Goal: Navigation & Orientation: Find specific page/section

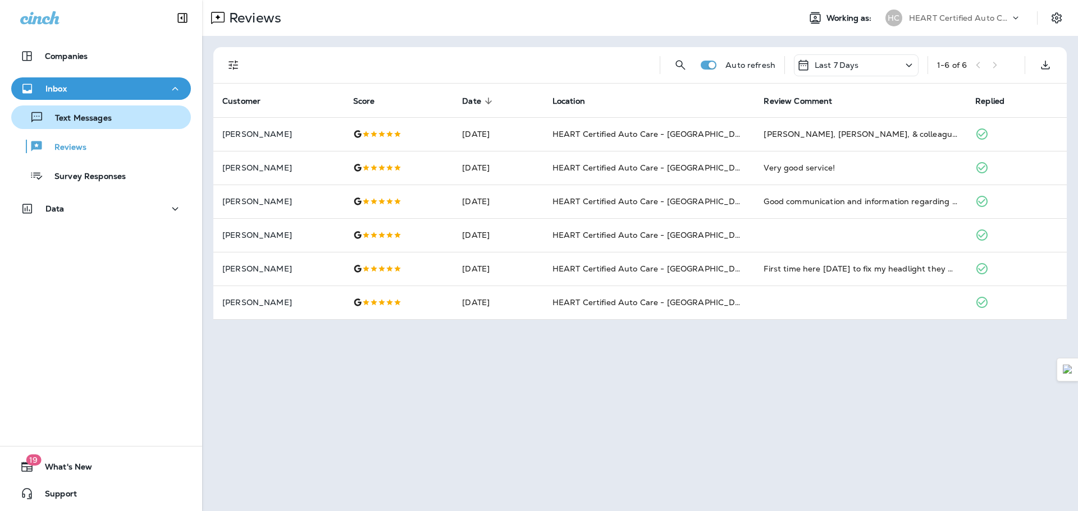
click at [106, 124] on div "Text Messages" at bounding box center [64, 117] width 96 height 17
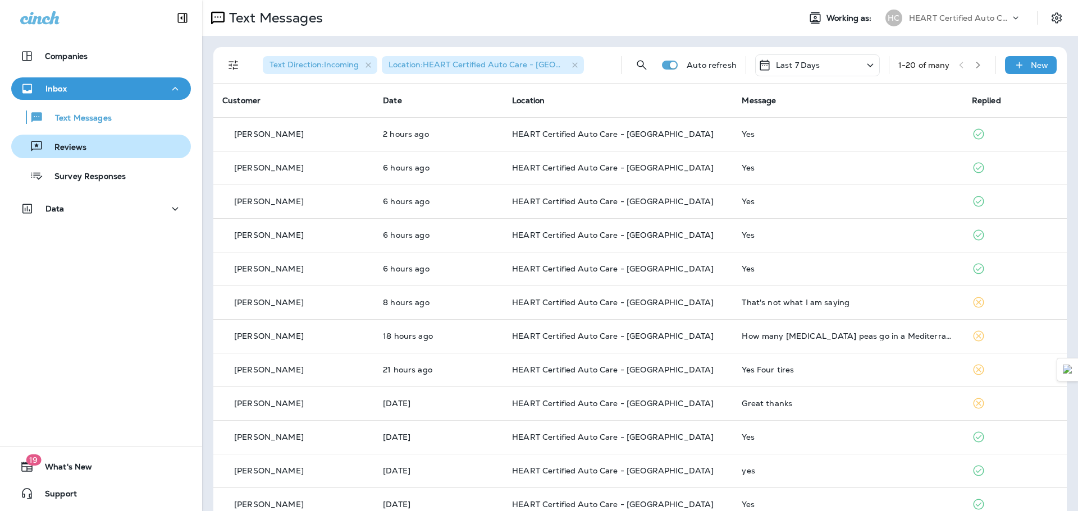
click at [80, 145] on p "Reviews" at bounding box center [64, 148] width 43 height 11
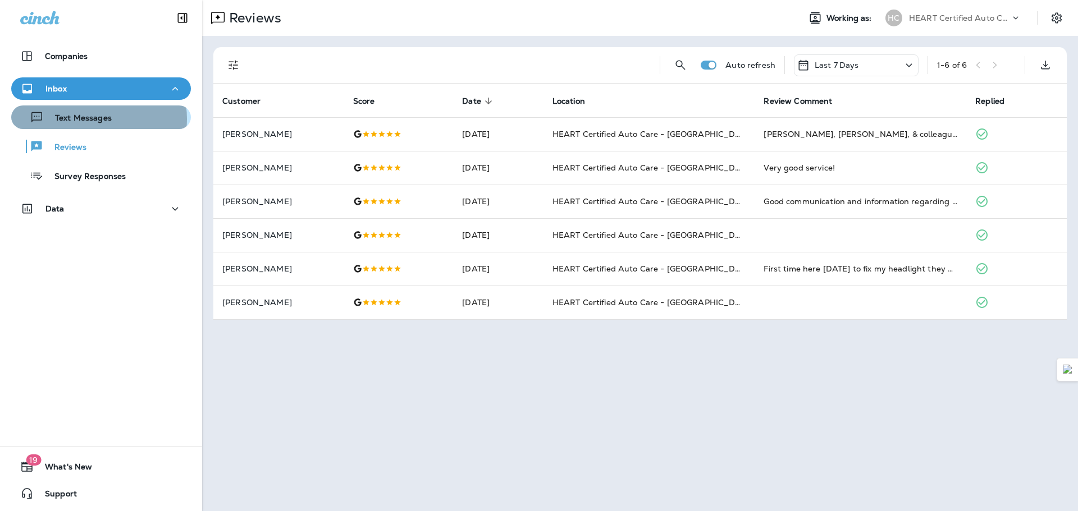
click at [95, 119] on p "Text Messages" at bounding box center [78, 118] width 68 height 11
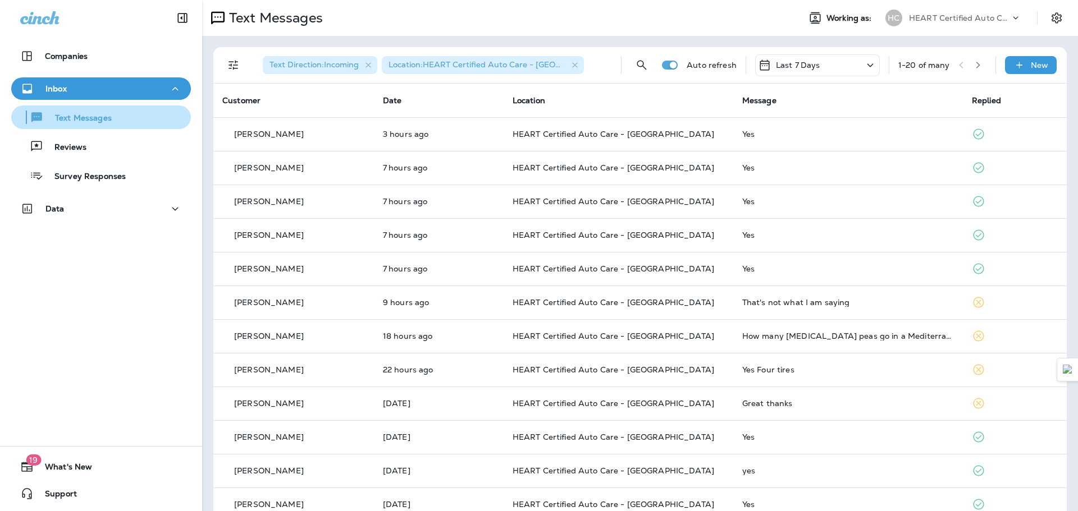
click at [122, 124] on div "Text Messages" at bounding box center [101, 117] width 171 height 17
click at [112, 162] on div "Text Messages Reviews Survey Responses" at bounding box center [101, 144] width 180 height 88
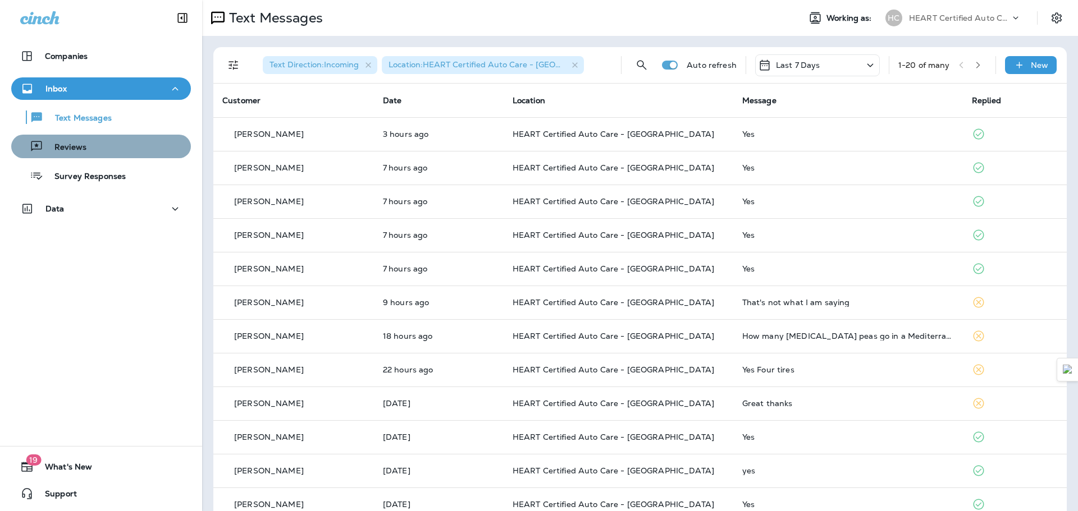
click at [113, 145] on div "Reviews" at bounding box center [101, 146] width 171 height 17
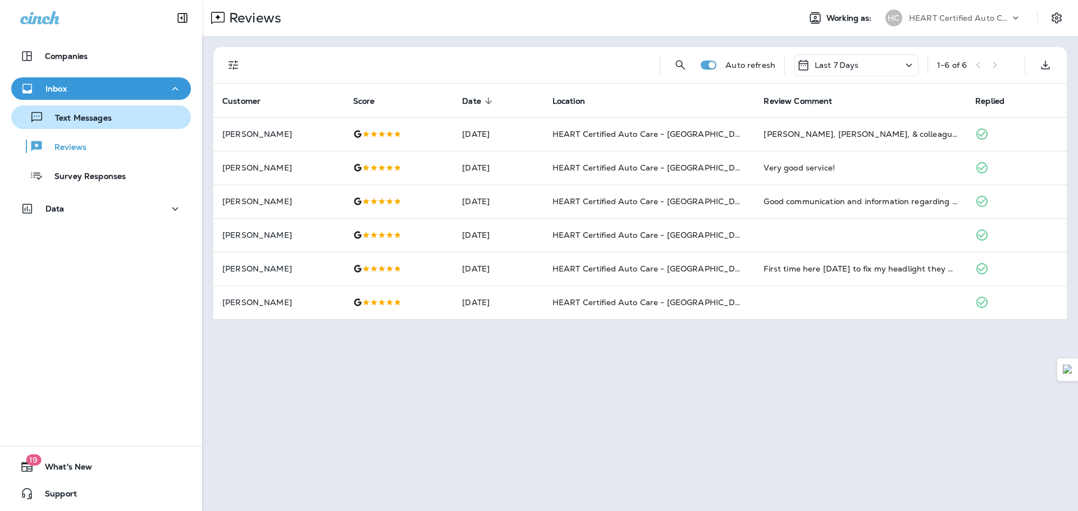
click at [111, 125] on div "Text Messages" at bounding box center [101, 117] width 171 height 17
